Goal: Information Seeking & Learning: Check status

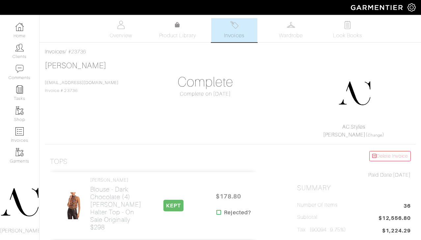
select select
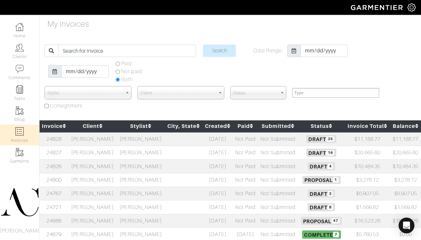
click at [89, 164] on td "[PERSON_NAME]" at bounding box center [93, 166] width 48 height 14
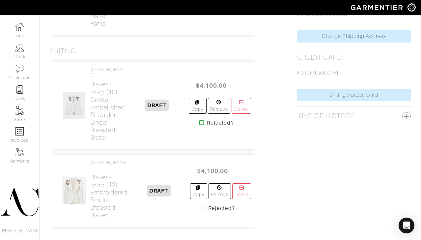
scroll to position [370, 0]
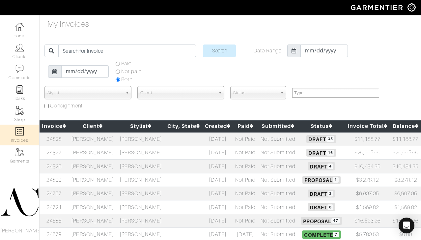
select select
click at [99, 165] on td "[PERSON_NAME]" at bounding box center [93, 166] width 48 height 14
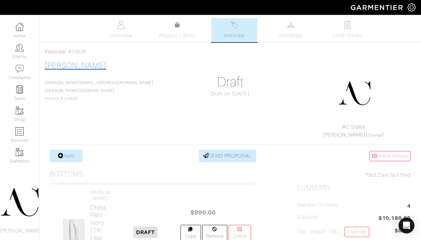
click at [87, 65] on link "[PERSON_NAME]" at bounding box center [76, 65] width 62 height 9
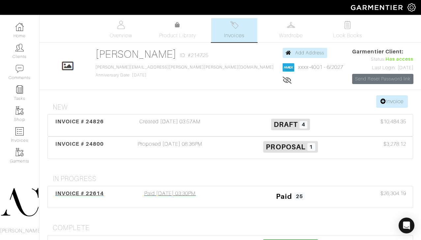
click at [81, 195] on span "INVOICE # 22614" at bounding box center [79, 193] width 49 height 6
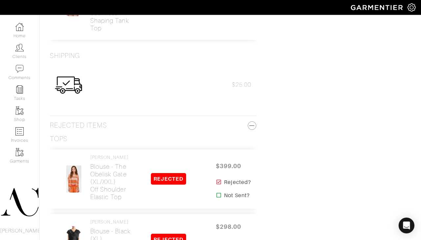
scroll to position [1962, 0]
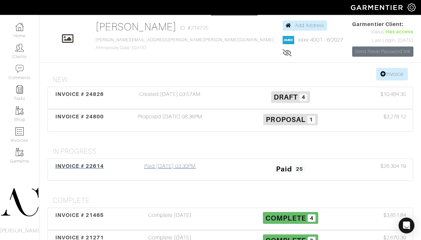
scroll to position [87, 0]
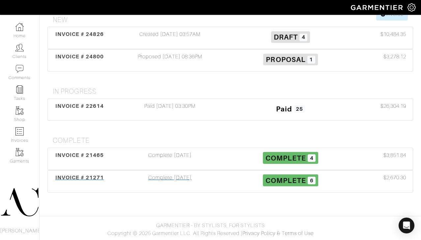
click at [92, 178] on span "INVOICE # 21271" at bounding box center [79, 177] width 49 height 6
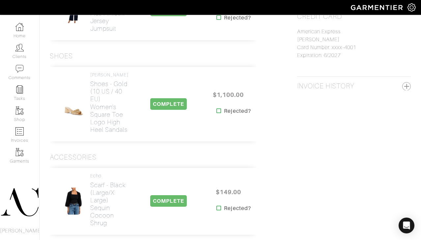
scroll to position [389, 0]
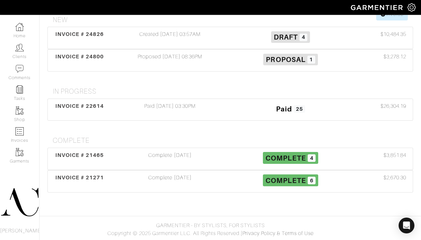
scroll to position [87, 0]
click at [86, 151] on div "INVOICE # 21465" at bounding box center [79, 158] width 60 height 15
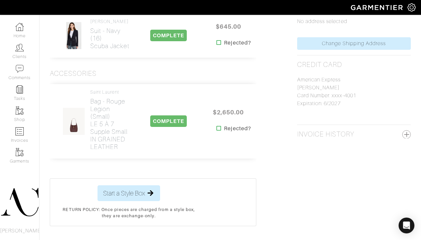
scroll to position [334, 0]
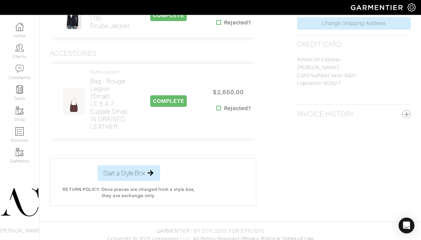
scroll to position [87, 0]
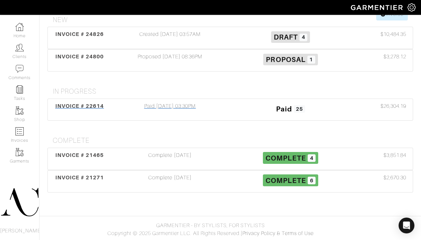
click at [83, 106] on span "INVOICE # 22614" at bounding box center [79, 106] width 49 height 6
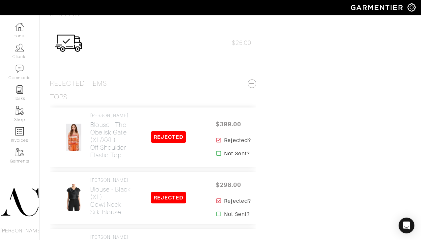
scroll to position [1861, 0]
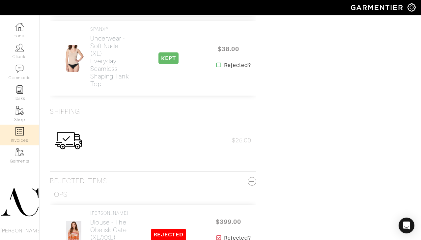
click at [21, 130] on img at bounding box center [19, 131] width 8 height 8
select select
